Goal: Task Accomplishment & Management: Manage account settings

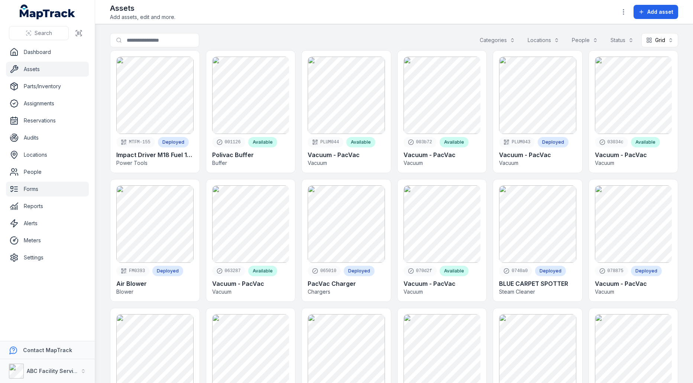
click at [45, 192] on link "Forms" at bounding box center [47, 188] width 83 height 15
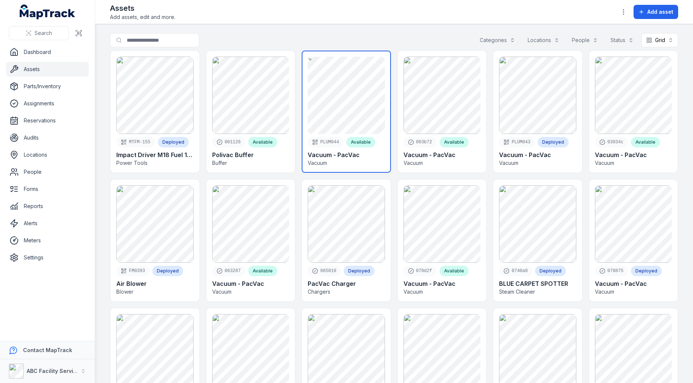
click at [351, 125] on link at bounding box center [346, 112] width 89 height 122
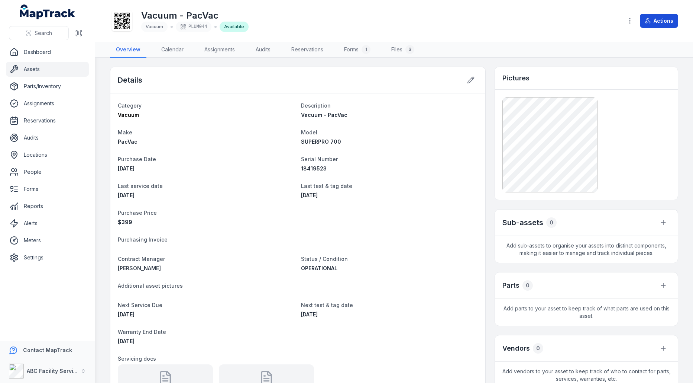
click at [660, 23] on button "Actions" at bounding box center [659, 21] width 38 height 14
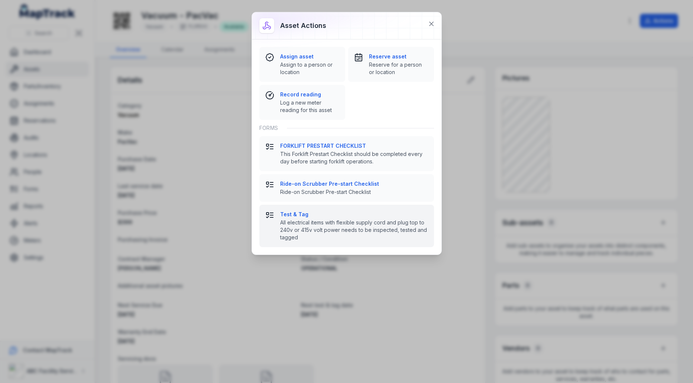
click at [335, 210] on strong "Test & Tag" at bounding box center [354, 213] width 148 height 7
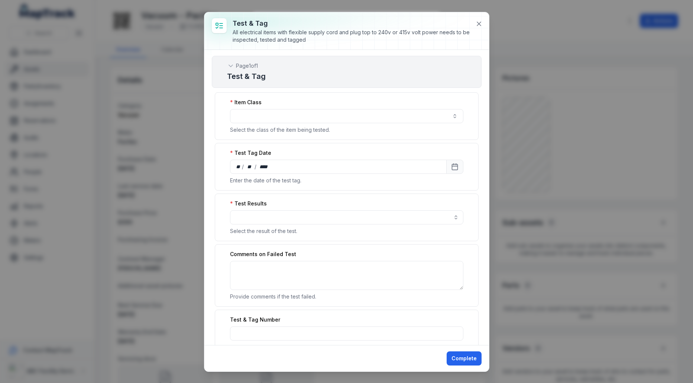
scroll to position [194, 0]
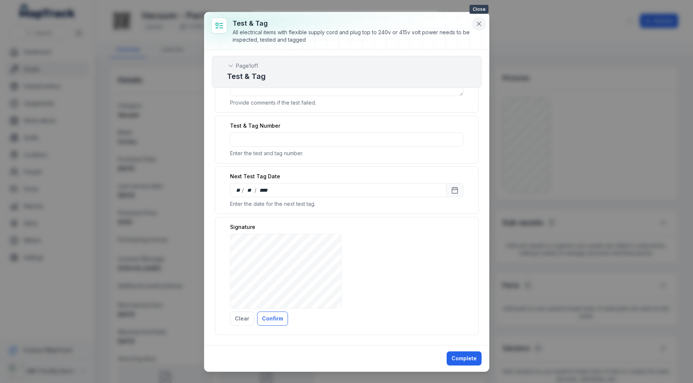
click at [483, 20] on icon at bounding box center [479, 23] width 7 height 7
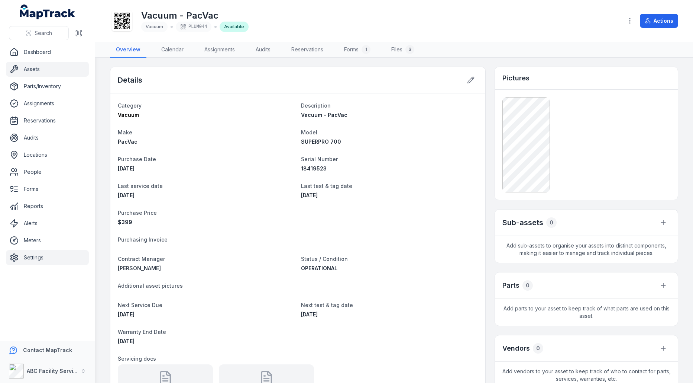
click at [31, 253] on link "Settings" at bounding box center [47, 257] width 83 height 15
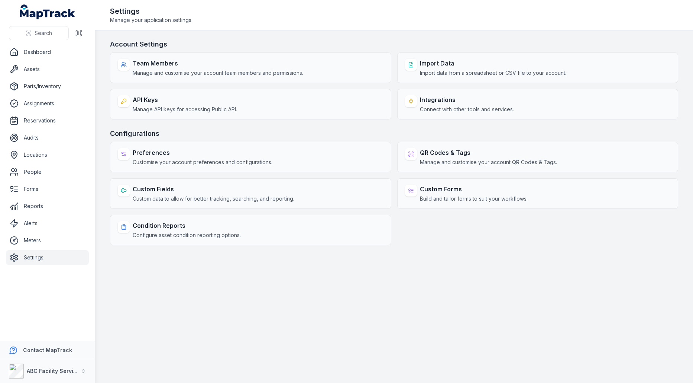
click at [59, 180] on ul "Dashboard Assets Parts/Inventory Assignments Reservations Audits Locations Peop…" at bounding box center [47, 155] width 83 height 220
click at [58, 187] on link "Forms" at bounding box center [47, 188] width 83 height 15
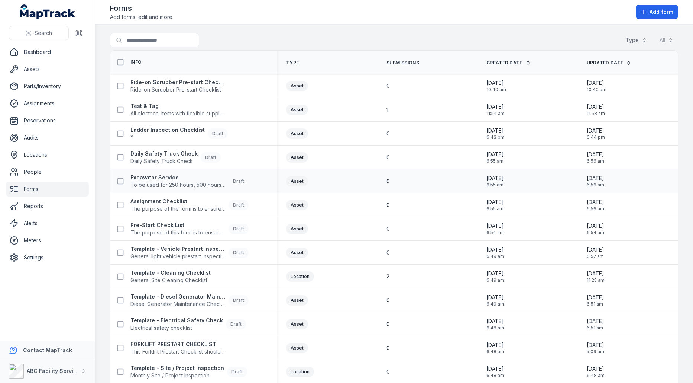
scroll to position [60, 0]
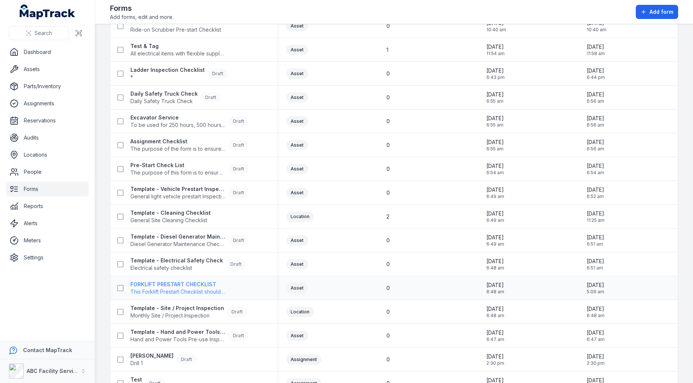
click at [177, 290] on span "This Forklift Prestart Checklist should be completed every day before starting …" at bounding box center [177, 291] width 95 height 7
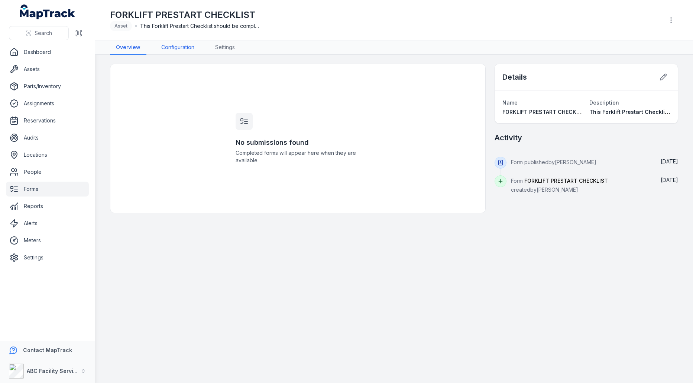
click at [187, 48] on link "Configuration" at bounding box center [177, 48] width 45 height 14
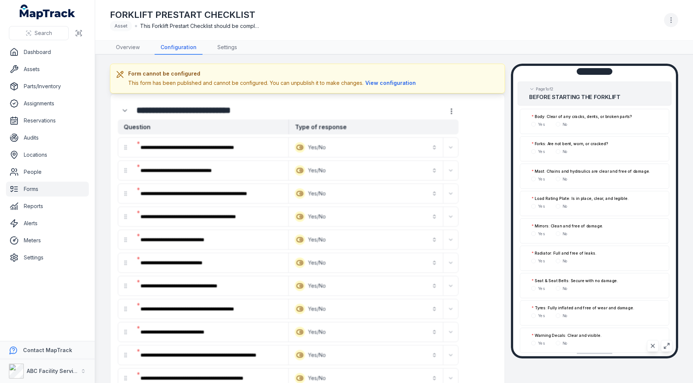
click at [675, 17] on icon "button" at bounding box center [671, 19] width 7 height 7
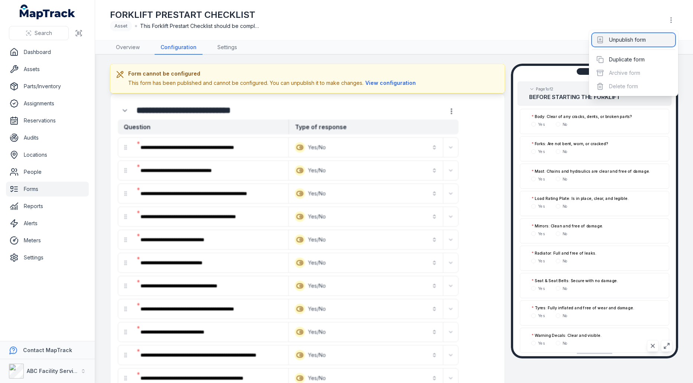
click at [623, 43] on div "Unpublish form" at bounding box center [633, 39] width 83 height 13
